Goal: Task Accomplishment & Management: Manage account settings

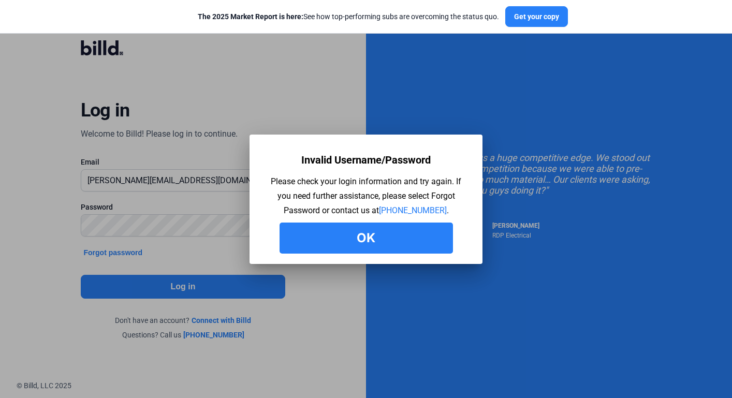
click at [353, 243] on button "Ok" at bounding box center [366, 238] width 173 height 31
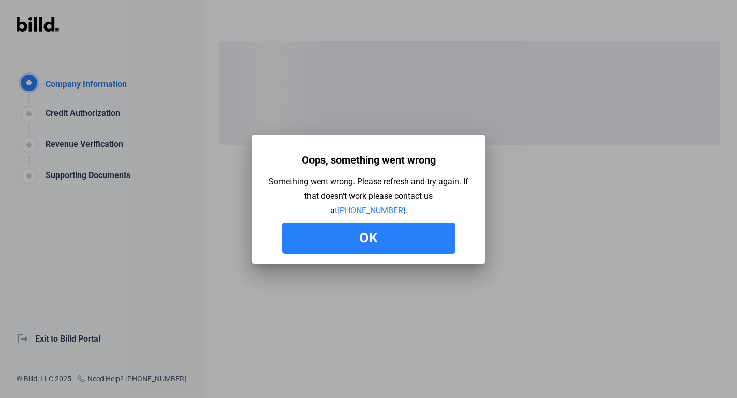
click at [87, 339] on div at bounding box center [368, 199] width 737 height 398
click at [327, 215] on div "Oops, something went wrong Something went wrong. Please refresh and try again. …" at bounding box center [369, 202] width 202 height 104
click at [321, 231] on button "Ok" at bounding box center [368, 238] width 173 height 31
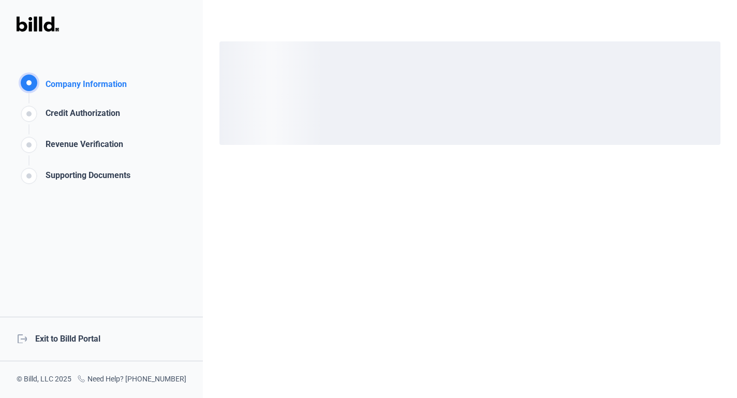
click at [71, 339] on div "logout Exit to Billd Portal" at bounding box center [101, 339] width 203 height 45
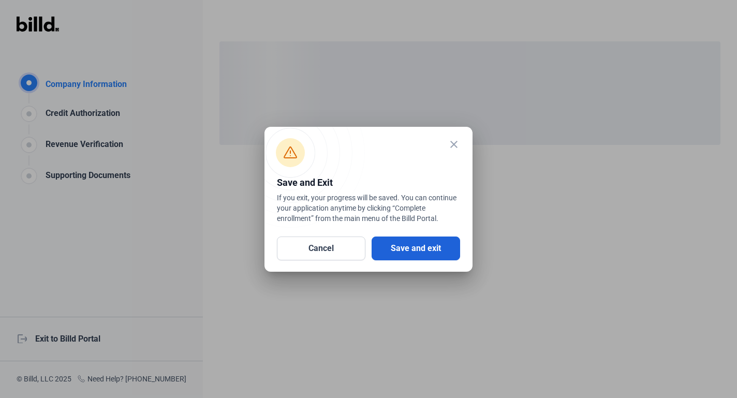
click at [372, 256] on button "Save and exit" at bounding box center [416, 249] width 89 height 24
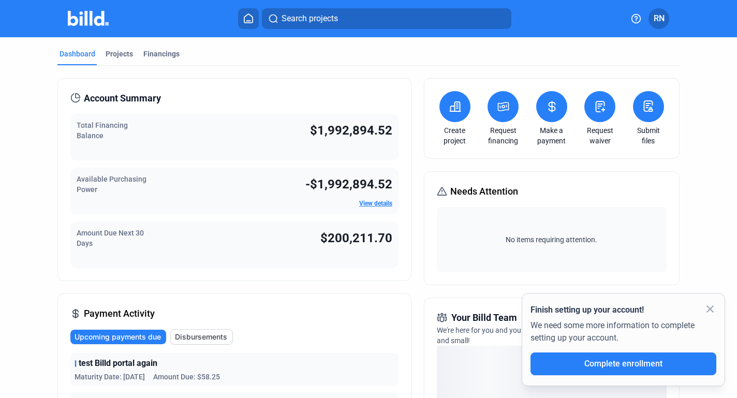
click at [710, 311] on mat-icon "close" at bounding box center [710, 309] width 12 height 12
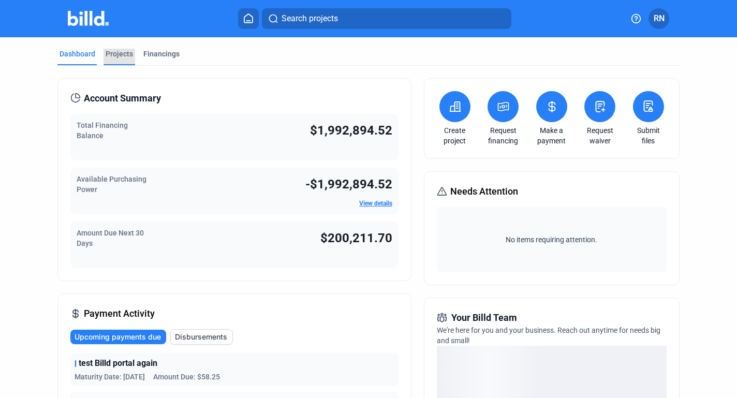
click at [126, 51] on div "Projects" at bounding box center [119, 54] width 27 height 10
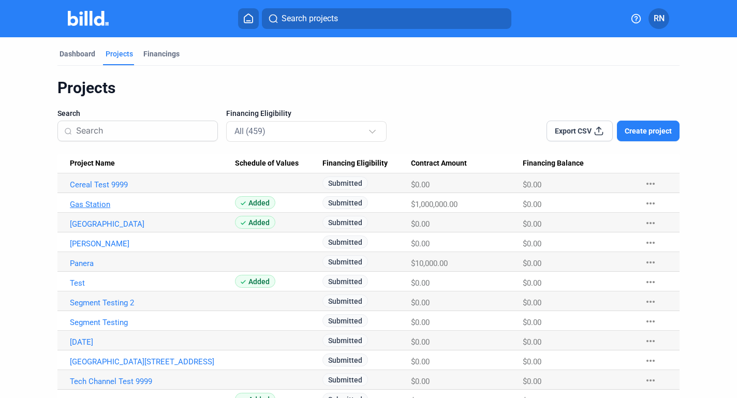
click at [103, 189] on link "Gas Station" at bounding box center [152, 184] width 165 height 9
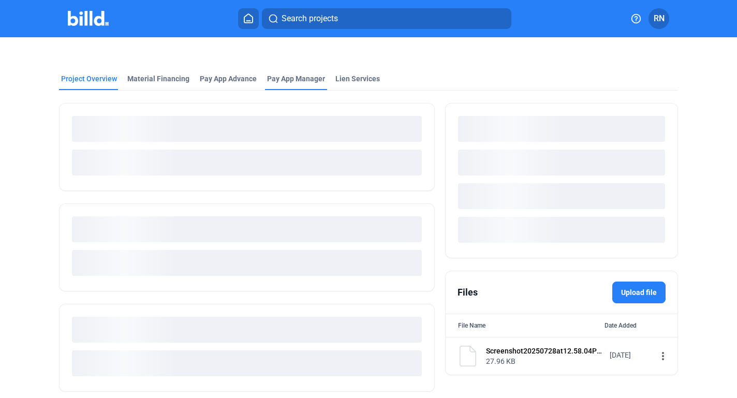
click at [317, 62] on div at bounding box center [368, 49] width 619 height 25
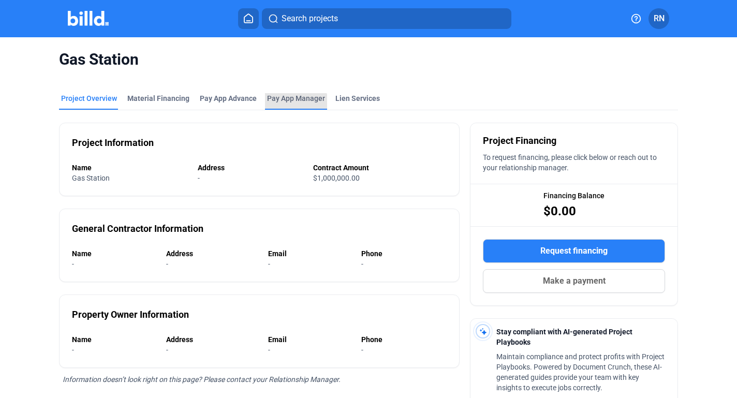
click at [285, 104] on div "Pay App Manager" at bounding box center [296, 101] width 62 height 17
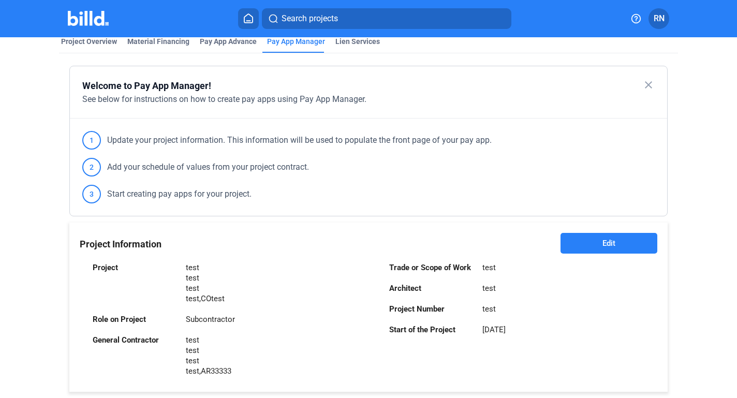
scroll to position [66, 0]
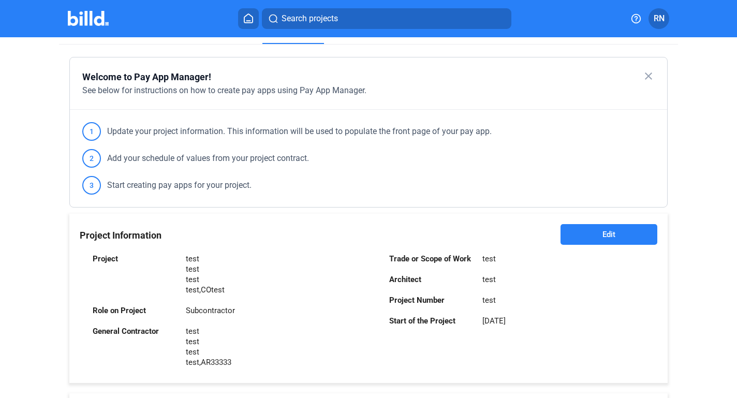
click at [578, 229] on button "Edit" at bounding box center [609, 234] width 97 height 21
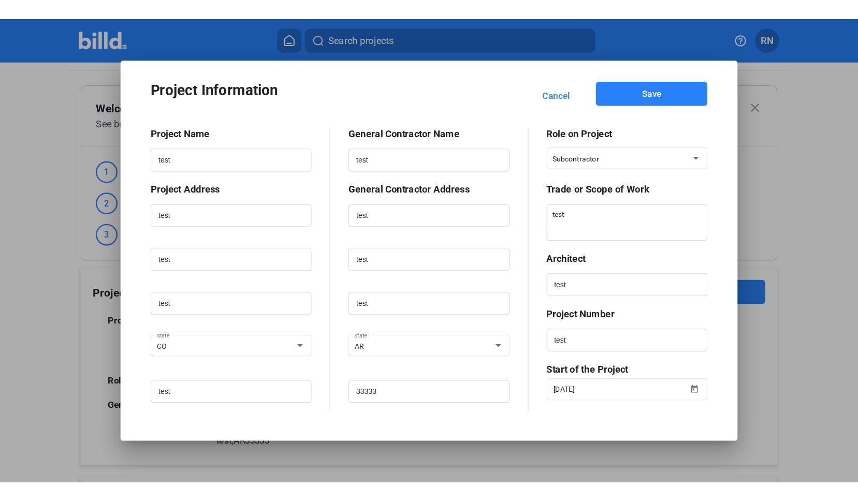
scroll to position [3, 0]
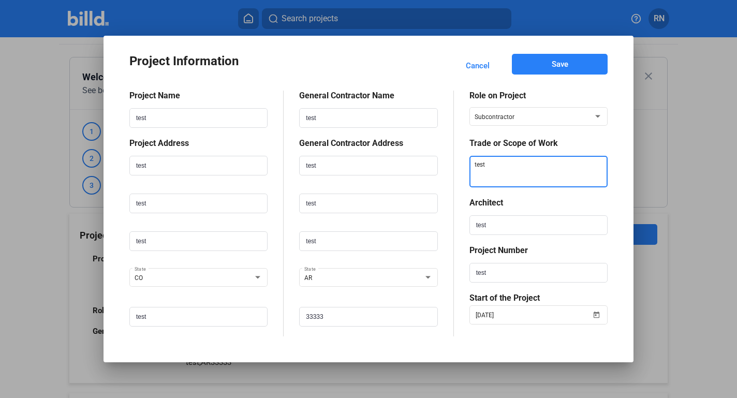
click at [536, 175] on textarea at bounding box center [539, 172] width 136 height 32
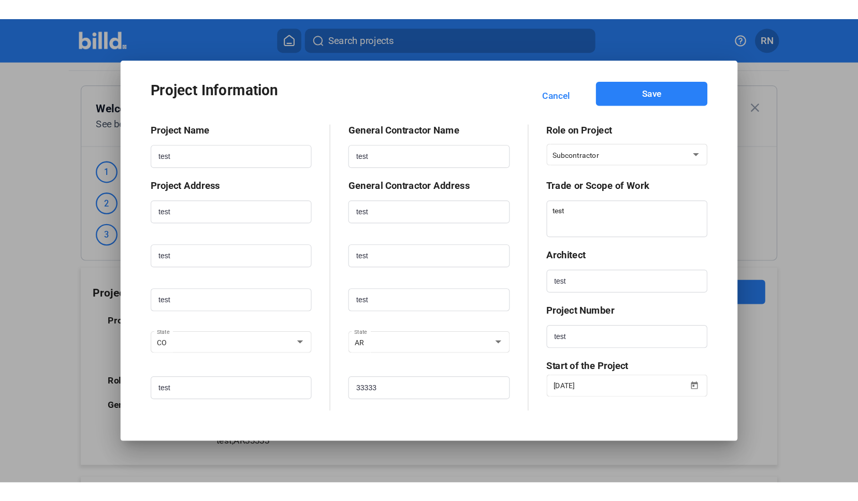
scroll to position [0, 0]
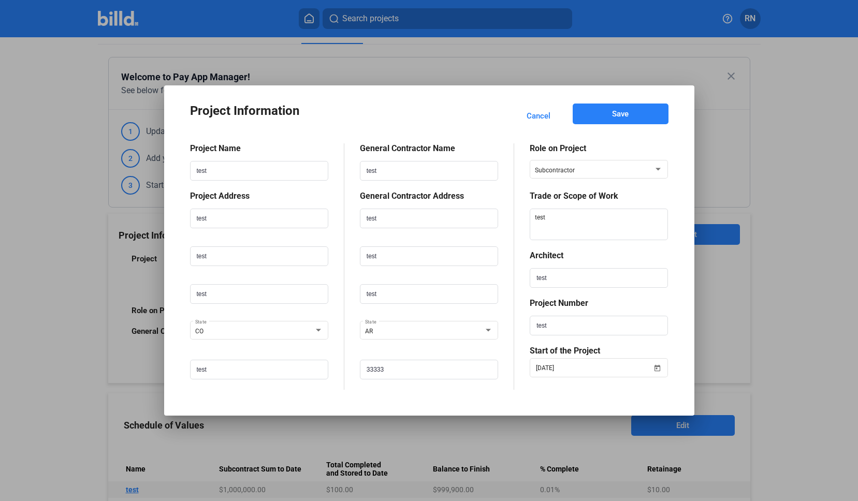
click at [538, 115] on span "Cancel" at bounding box center [538, 116] width 24 height 10
